Goal: Navigation & Orientation: Find specific page/section

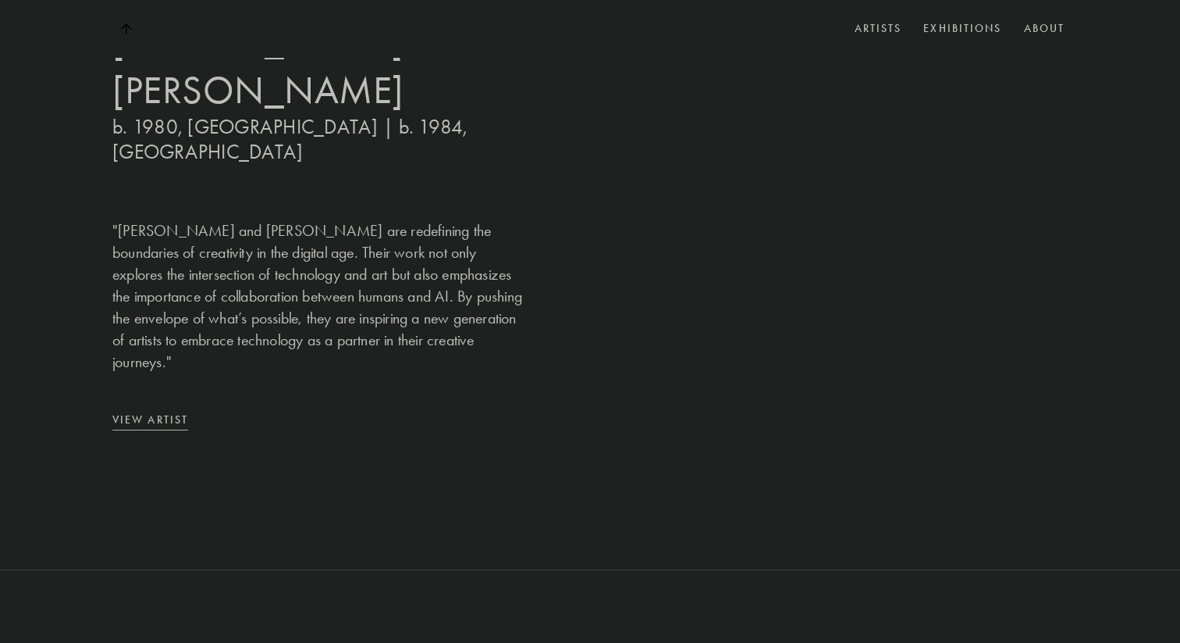
scroll to position [1403, 0]
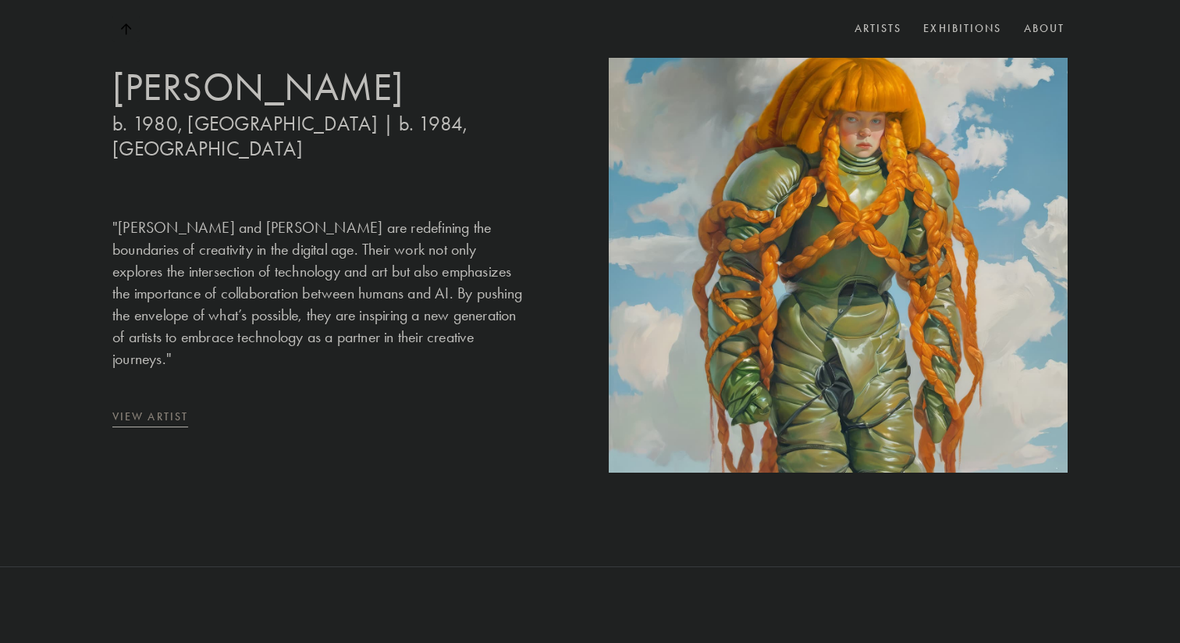
click at [137, 411] on link "View Artist" at bounding box center [321, 416] width 418 height 17
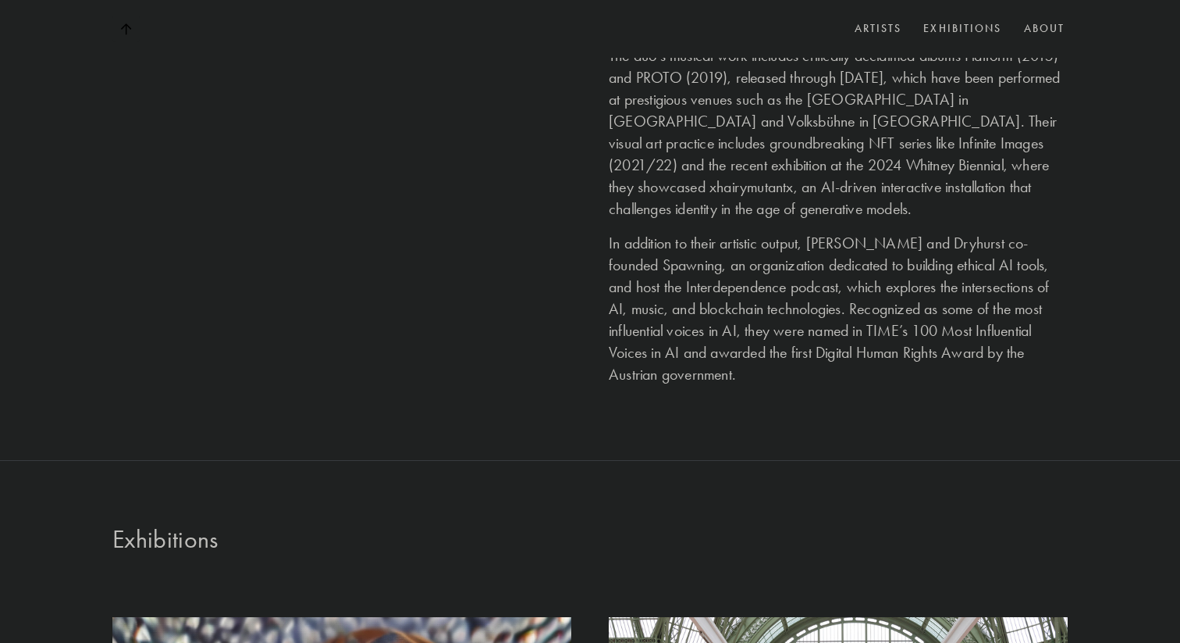
scroll to position [1942, 0]
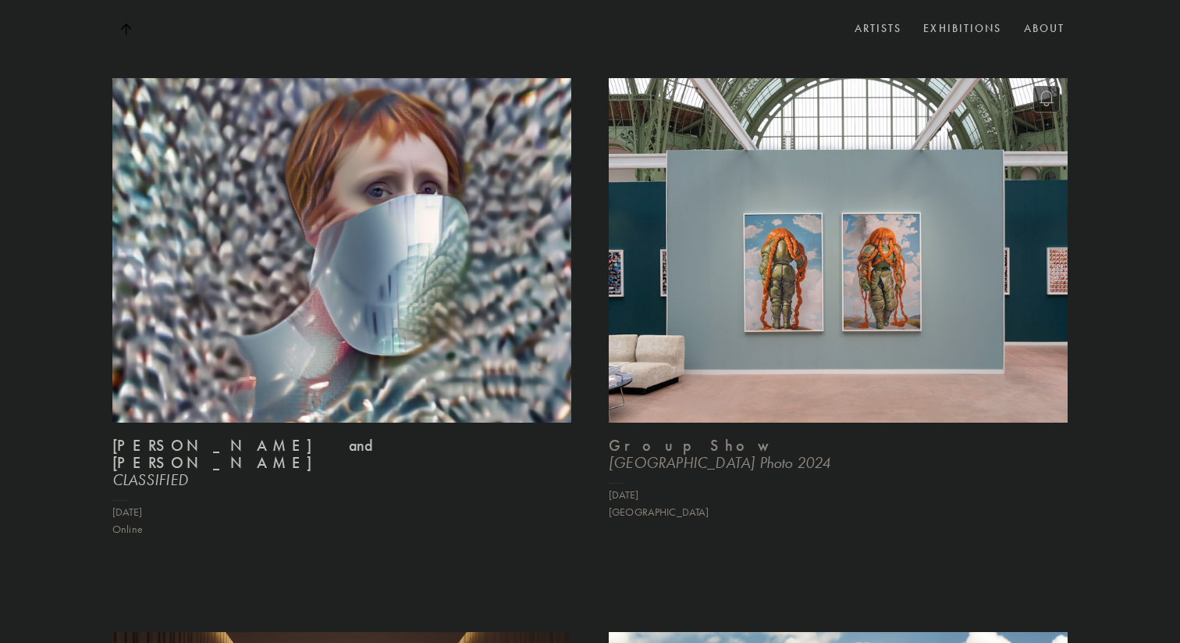
click at [670, 300] on img at bounding box center [838, 250] width 473 height 354
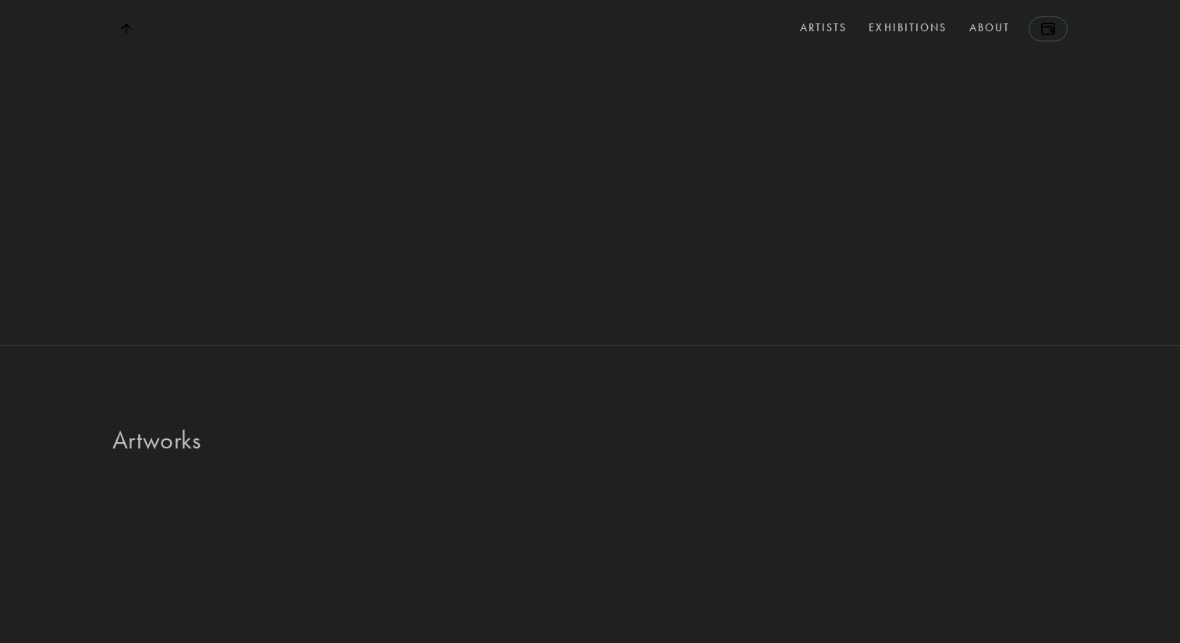
scroll to position [2099, 0]
